Goal: Transaction & Acquisition: Purchase product/service

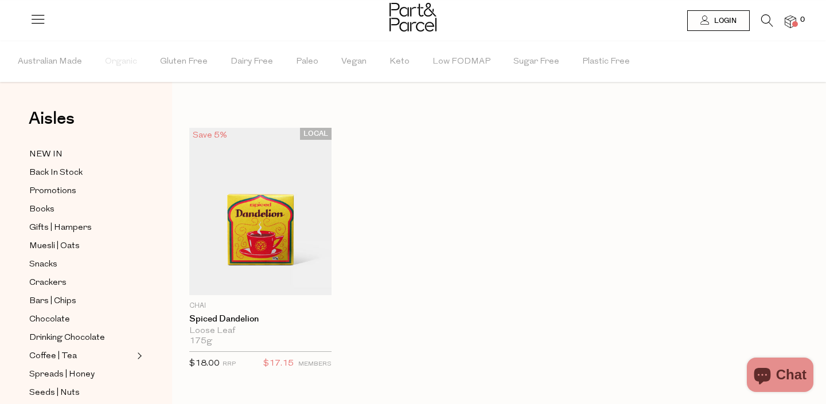
click at [764, 17] on icon at bounding box center [767, 20] width 12 height 13
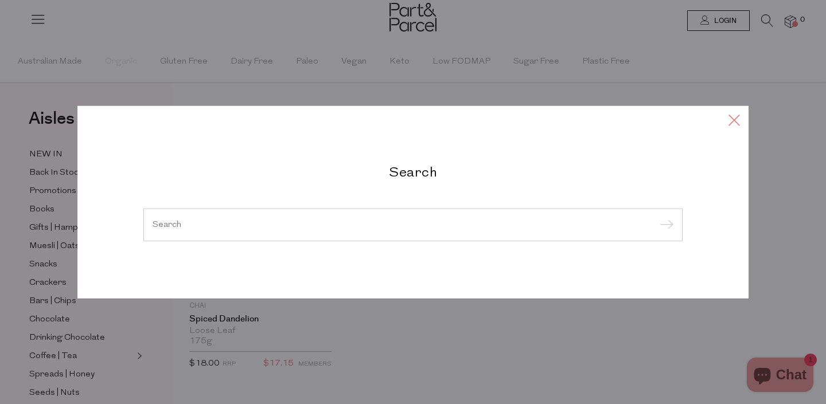
click at [725, 123] on icon at bounding box center [733, 119] width 17 height 17
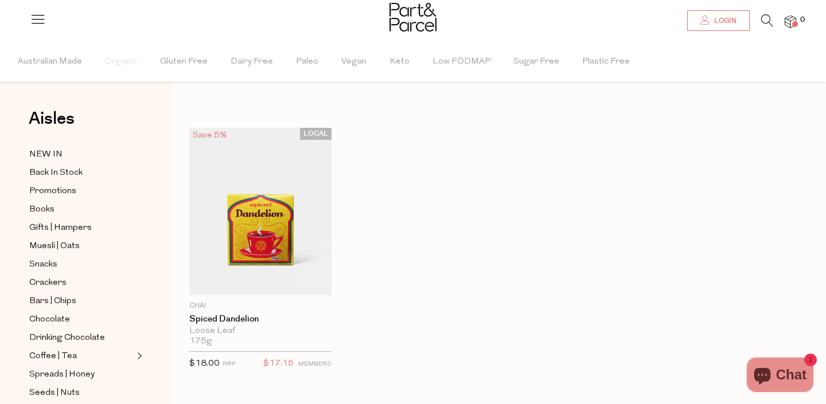
click at [716, 26] on span "Login" at bounding box center [723, 21] width 25 height 10
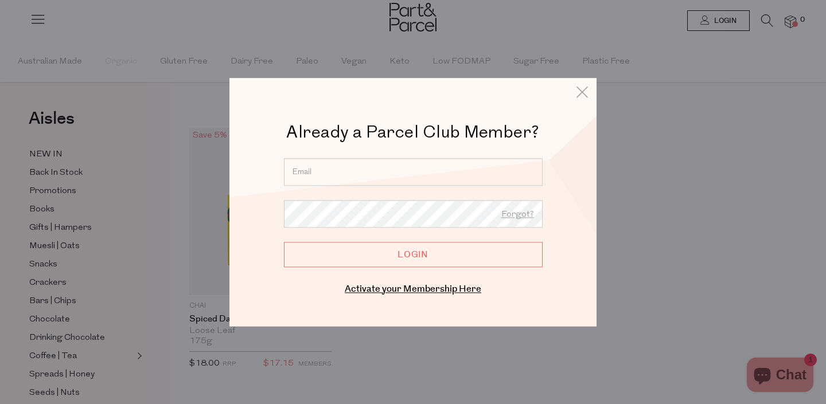
type input "[PERSON_NAME][EMAIL_ADDRESS][DOMAIN_NAME]"
click at [413, 255] on input "Login" at bounding box center [413, 254] width 259 height 25
click at [381, 257] on input "Login" at bounding box center [413, 254] width 259 height 25
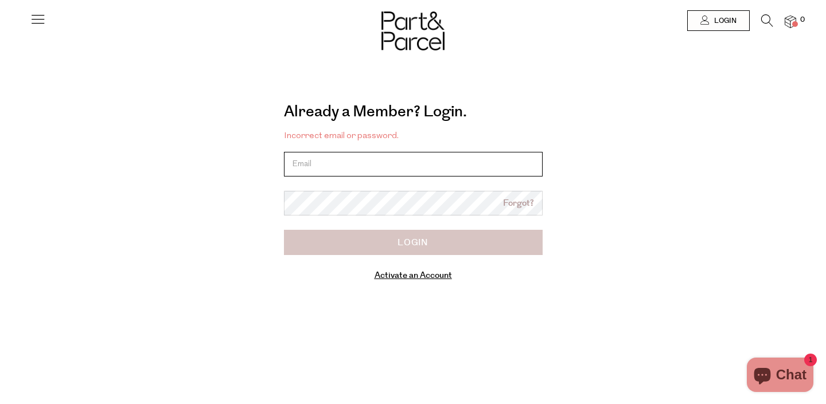
type input "[PERSON_NAME][EMAIL_ADDRESS][DOMAIN_NAME]"
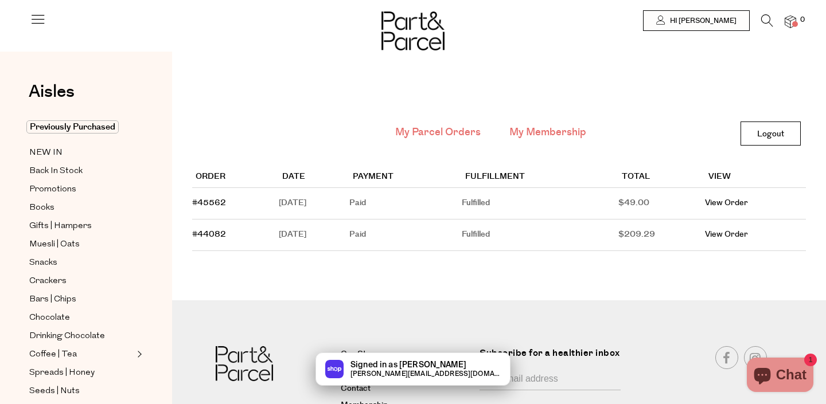
click at [566, 128] on link "My Membership" at bounding box center [547, 132] width 77 height 15
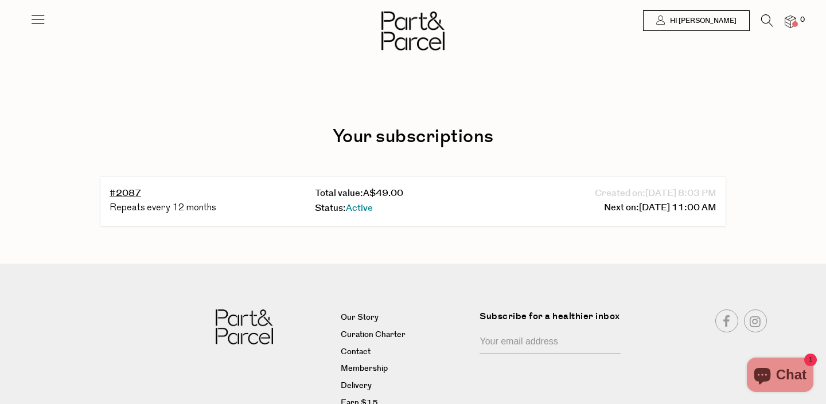
click at [766, 25] on icon at bounding box center [767, 20] width 12 height 13
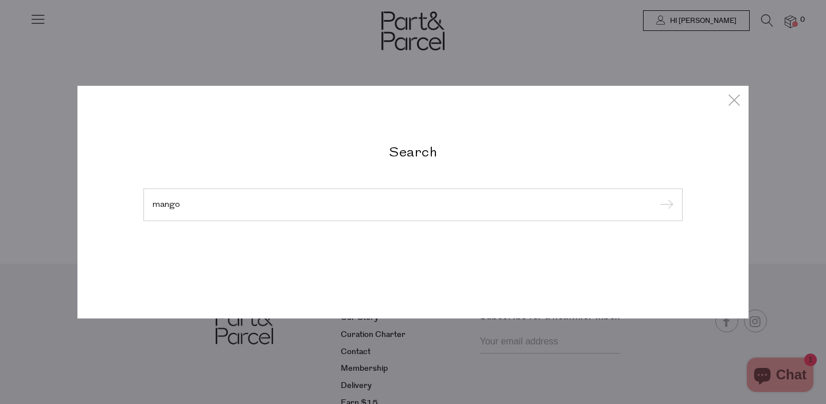
type input "mango"
click at [665, 205] on input "submit" at bounding box center [664, 205] width 17 height 17
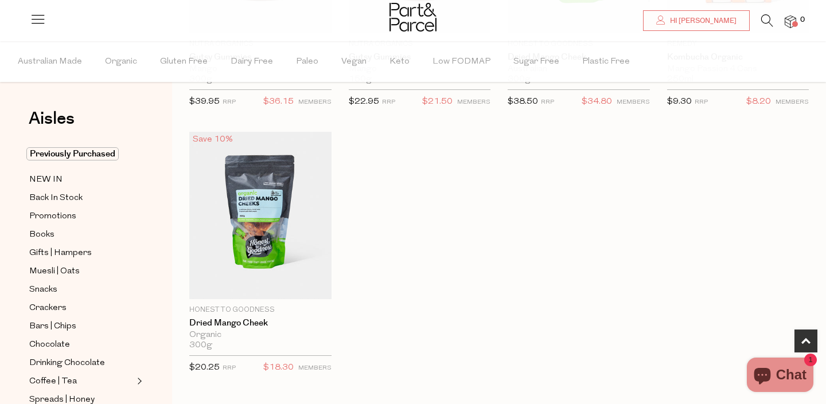
scroll to position [266, 0]
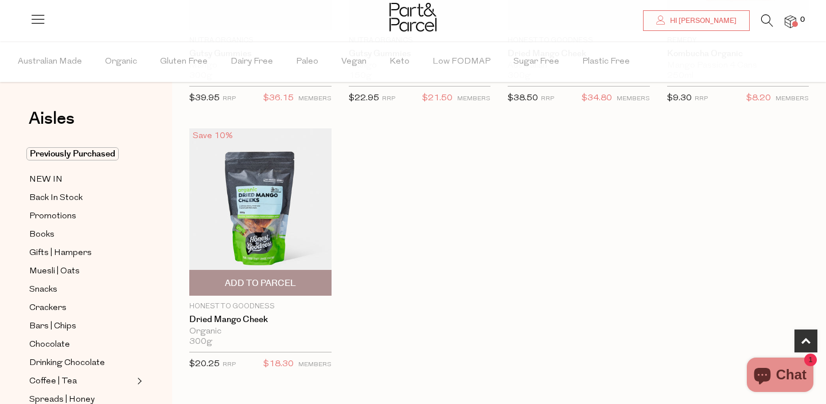
click at [256, 287] on span "Add To Parcel" at bounding box center [260, 284] width 71 height 12
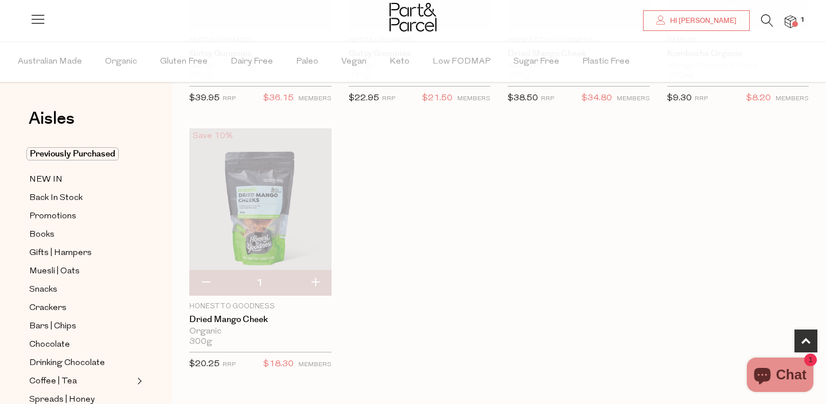
click at [761, 19] on icon at bounding box center [767, 20] width 12 height 13
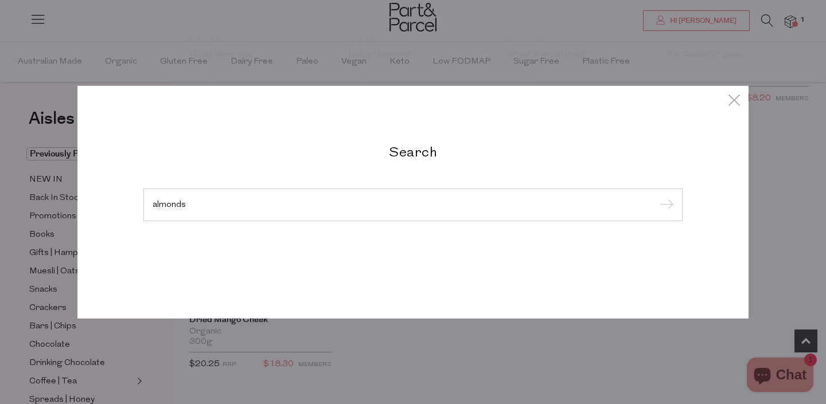
type input "almonds"
click at [665, 205] on input "submit" at bounding box center [664, 205] width 17 height 17
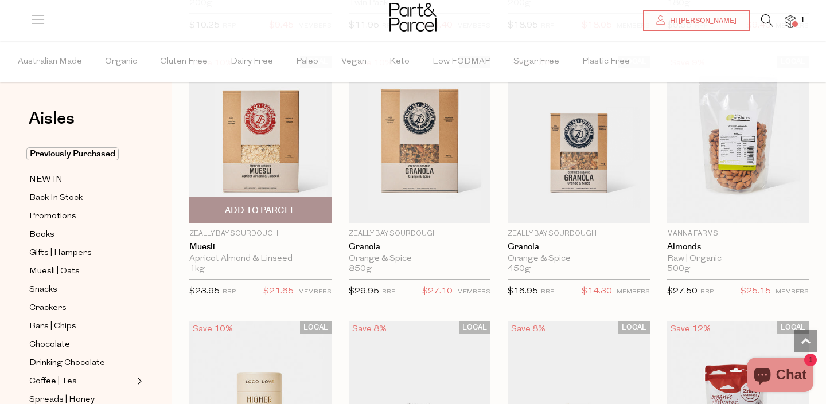
scroll to position [2734, 0]
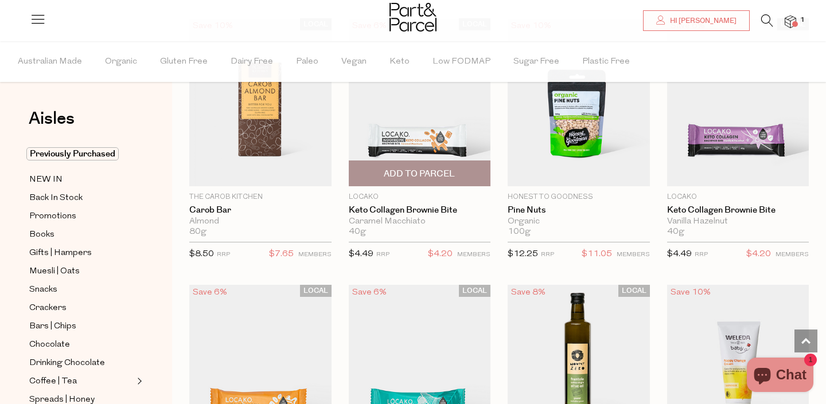
scroll to position [3850, 0]
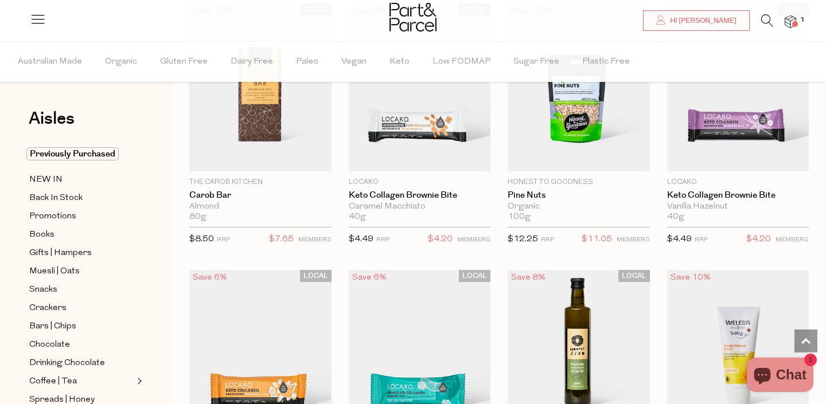
click at [768, 17] on icon at bounding box center [767, 20] width 12 height 13
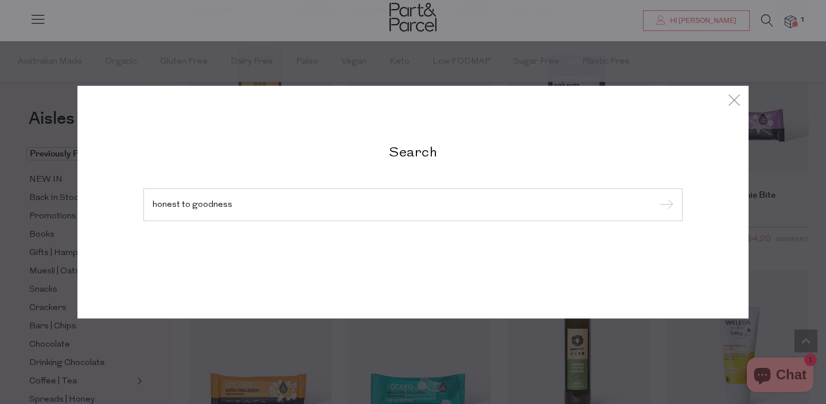
type input "honest to goodness"
click at [665, 205] on input "submit" at bounding box center [664, 205] width 17 height 17
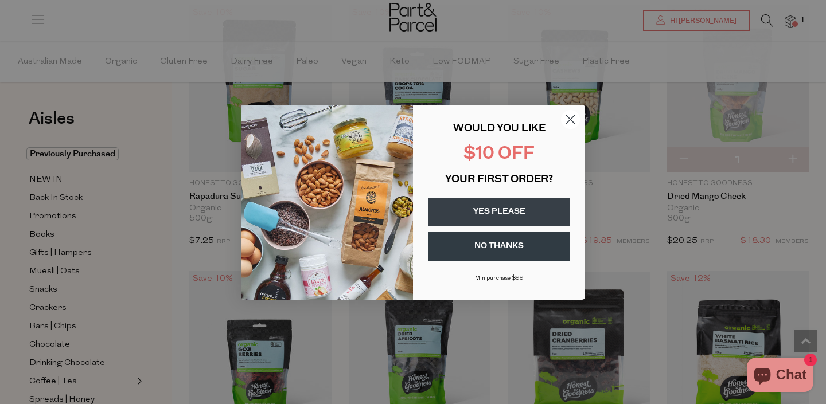
scroll to position [1462, 0]
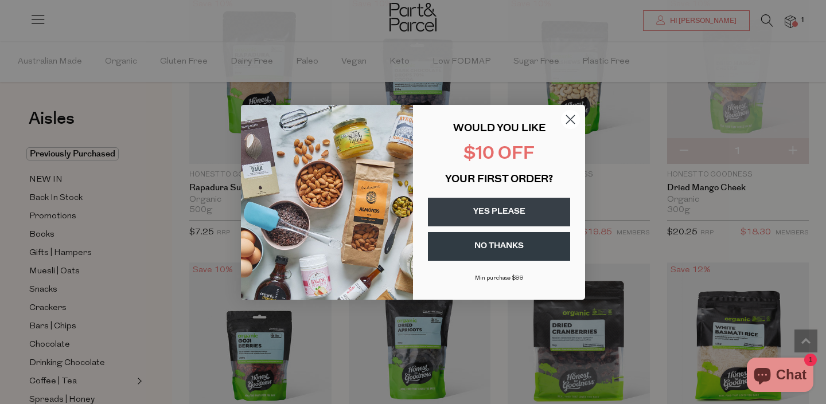
click at [575, 116] on circle "Close dialog" at bounding box center [570, 119] width 19 height 19
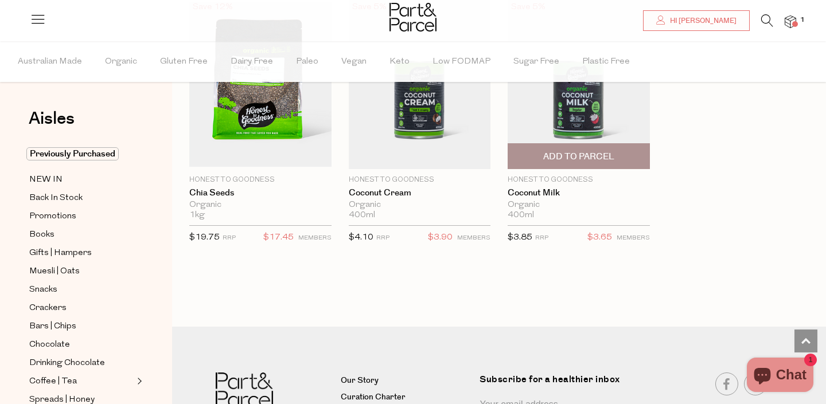
scroll to position [2528, 0]
